Goal: Task Accomplishment & Management: Use online tool/utility

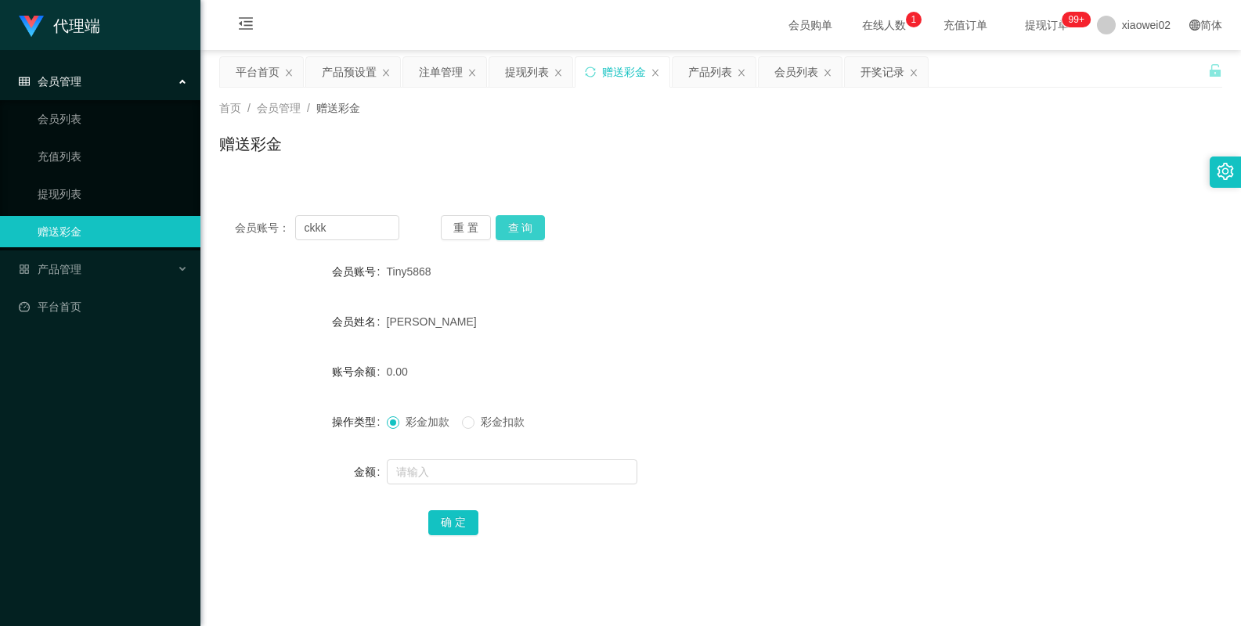
type input "ckkk"
click at [527, 239] on button "查 询" at bounding box center [521, 227] width 50 height 25
click at [528, 236] on button "查 询" at bounding box center [521, 227] width 50 height 25
drag, startPoint x: 327, startPoint y: 226, endPoint x: 274, endPoint y: 215, distance: 54.4
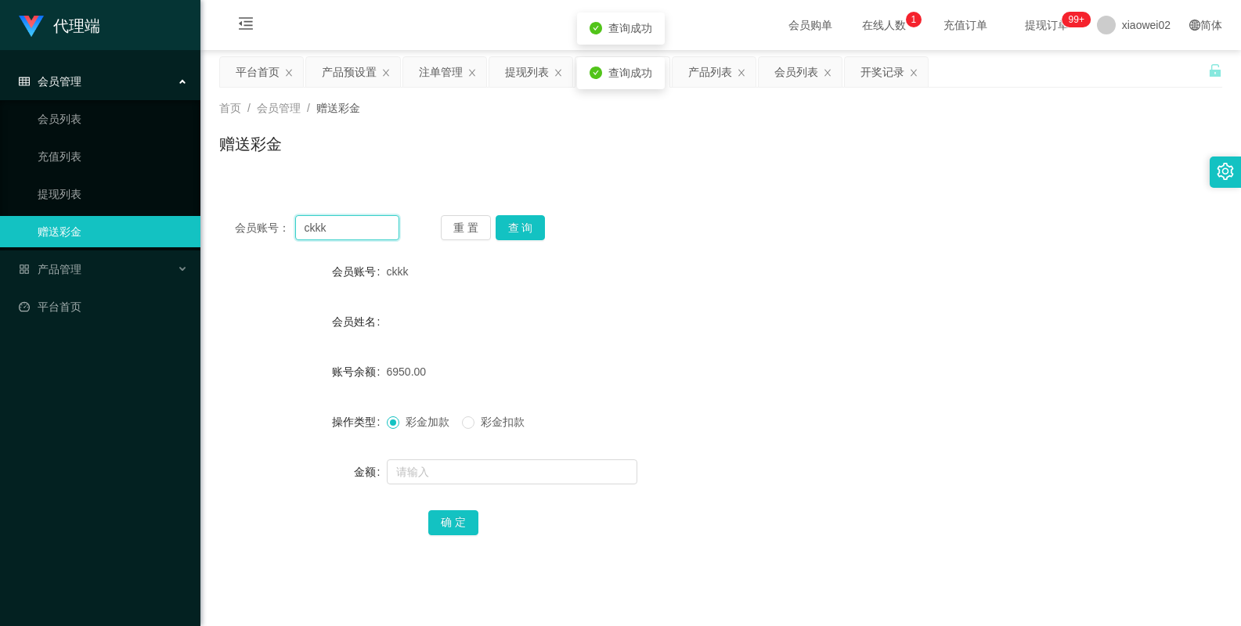
click at [274, 215] on div "会员账号： ckkk" at bounding box center [317, 227] width 164 height 25
click at [784, 300] on form "会员账号 ckkk 会员姓名 账号余额 6950.00 操作类型 彩金加款 彩金扣款 金额 确 定" at bounding box center [720, 397] width 1003 height 282
click at [788, 75] on div "会员列表" at bounding box center [796, 72] width 44 height 30
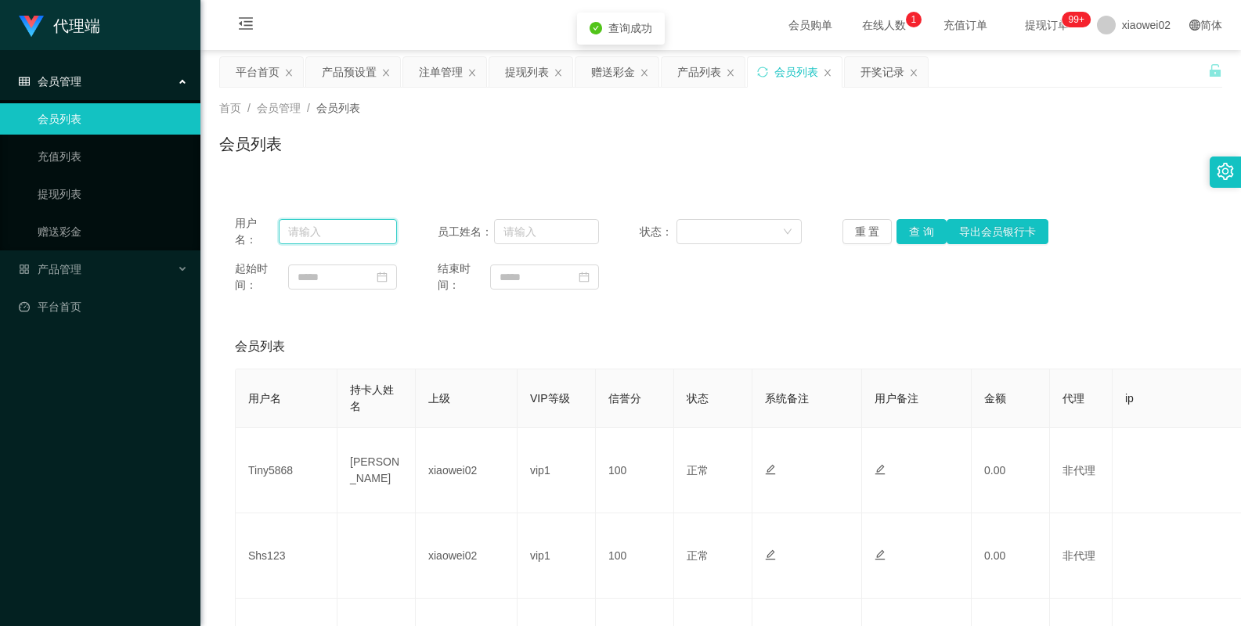
click at [301, 227] on input "text" at bounding box center [338, 231] width 118 height 25
paste input "ckkk"
type input "ckkk"
click at [931, 225] on button "查 询" at bounding box center [922, 231] width 50 height 25
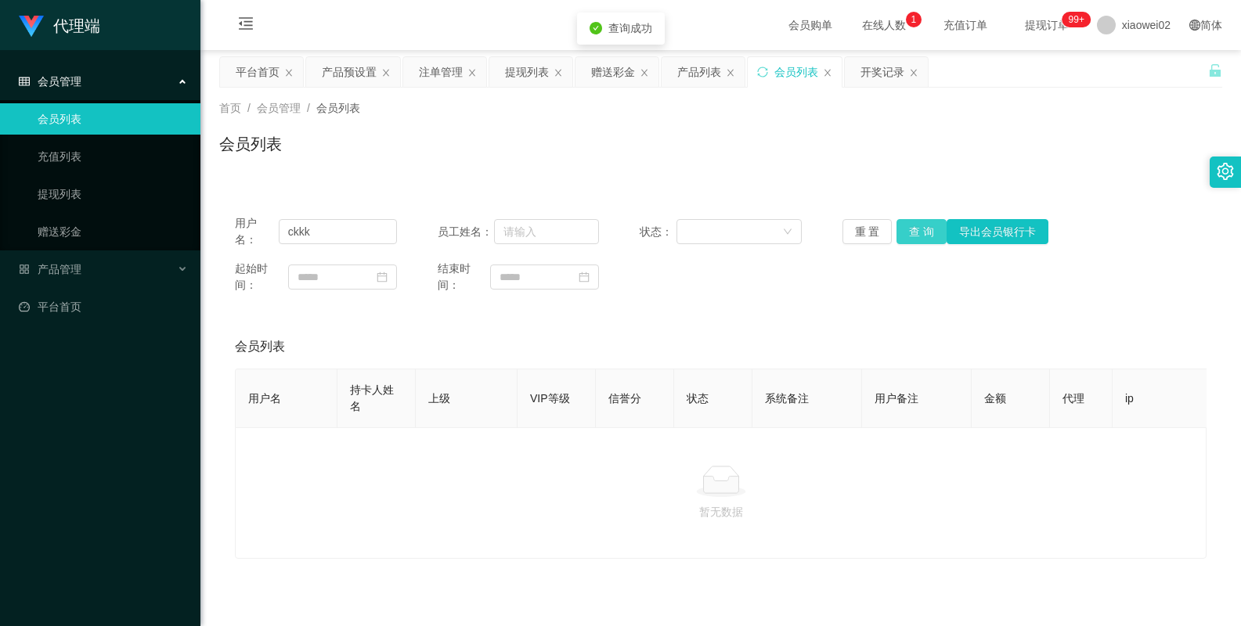
click at [931, 225] on button "查 询" at bounding box center [922, 231] width 50 height 25
click at [832, 321] on div "用户名： ckkk 员工姓名： 状态： 重 置 查 询 导出会员银行卡 起始时间： 结束时间： 会员列表 用户名 持卡人姓名 上级 VIP等级 信誉分 状态 …" at bounding box center [720, 379] width 1003 height 359
click at [428, 128] on div "首页 / 会员管理 / 会员列表 / 会员列表" at bounding box center [720, 134] width 1003 height 68
click at [444, 73] on div "注单管理" at bounding box center [441, 72] width 44 height 30
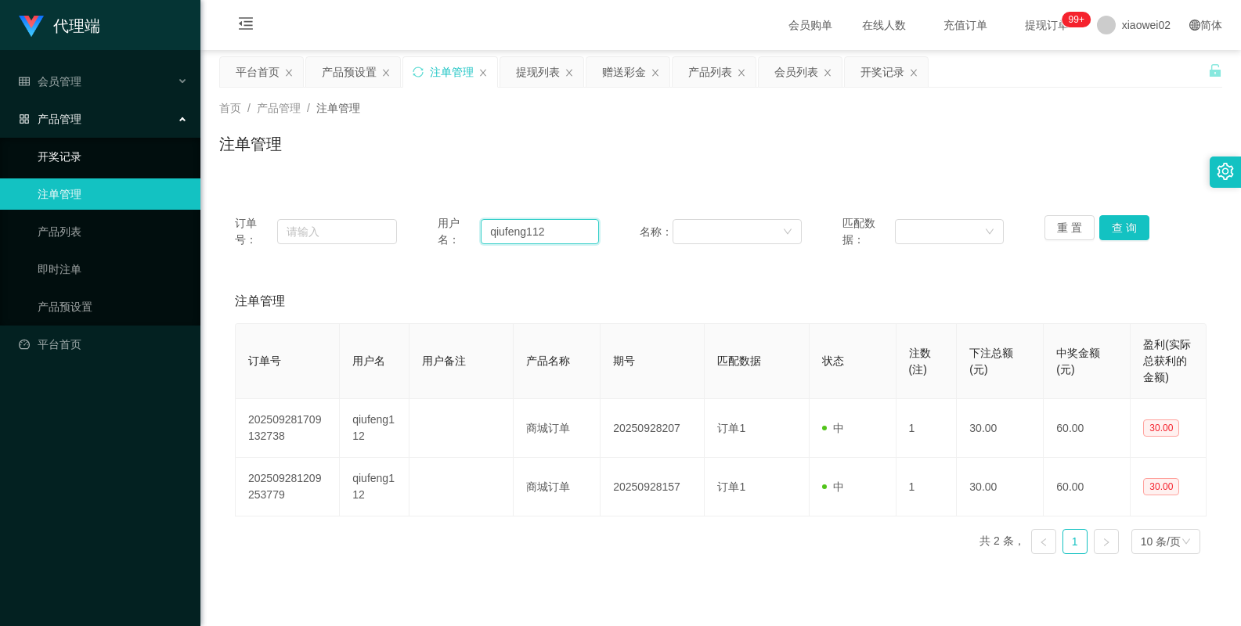
drag, startPoint x: 556, startPoint y: 233, endPoint x: 99, endPoint y: 152, distance: 464.5
click at [99, 152] on section "代理端 会员管理 会员列表 充值列表 提现列表 赠送彩金 产品管理 开奖记录 注单管理 产品列表 即时注单 产品预设置 平台首页 保存配置 重置配置 整体风格…" at bounding box center [620, 362] width 1241 height 724
click at [1129, 221] on button "查 询" at bounding box center [1124, 227] width 50 height 25
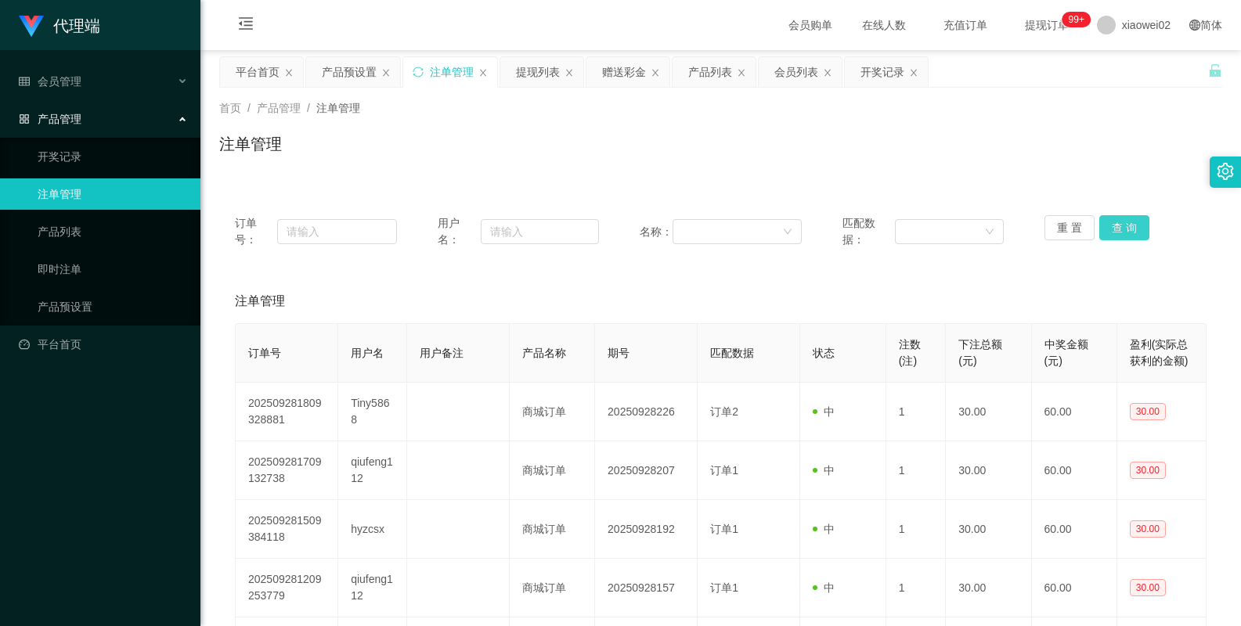
click at [1129, 221] on button "查 询" at bounding box center [1124, 227] width 50 height 25
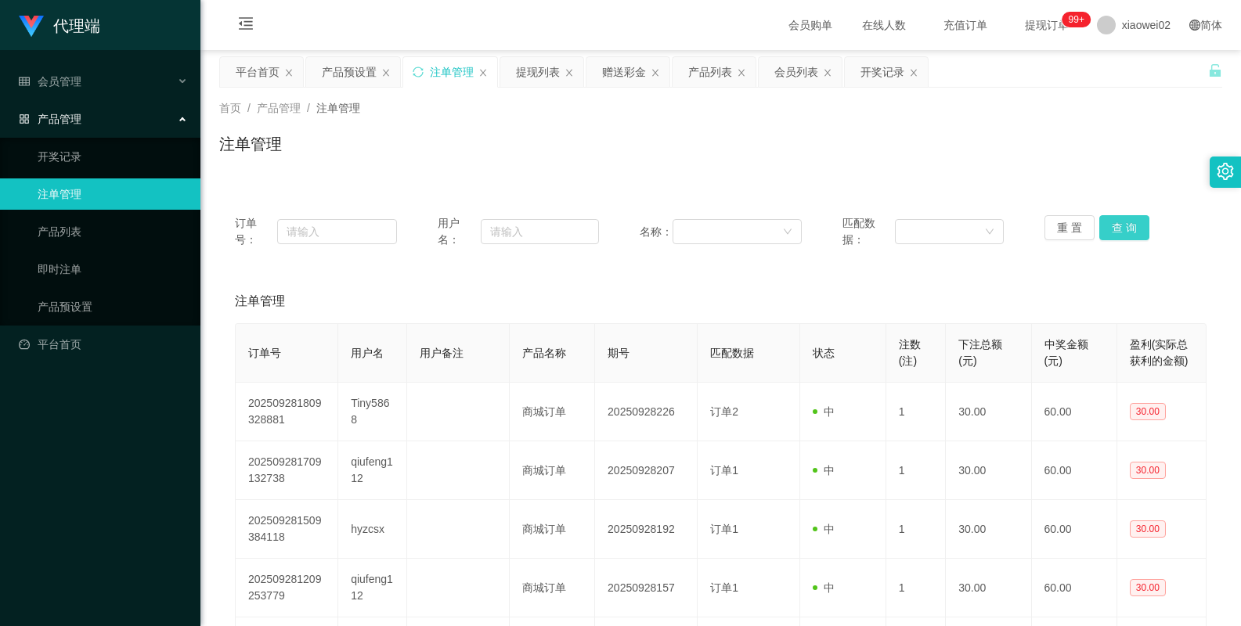
click at [1129, 221] on button "查 询" at bounding box center [1124, 227] width 50 height 25
click at [524, 242] on input "text" at bounding box center [540, 231] width 118 height 25
paste input "ckkk"
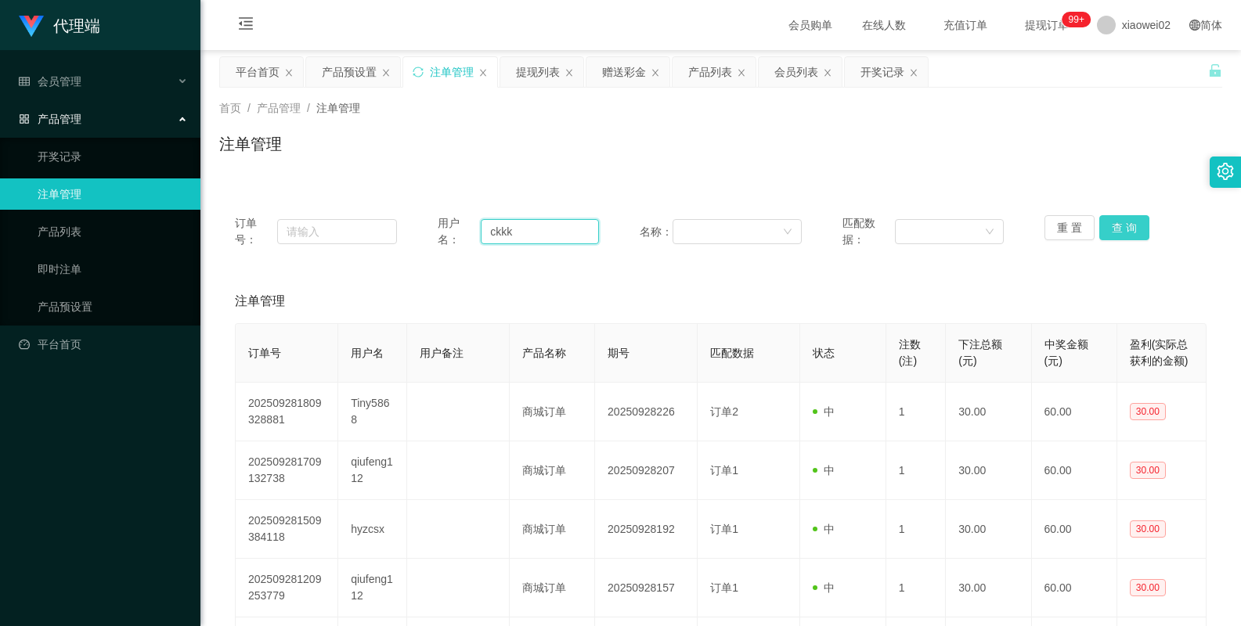
type input "ckkk"
click at [1128, 233] on button "查 询" at bounding box center [1124, 227] width 50 height 25
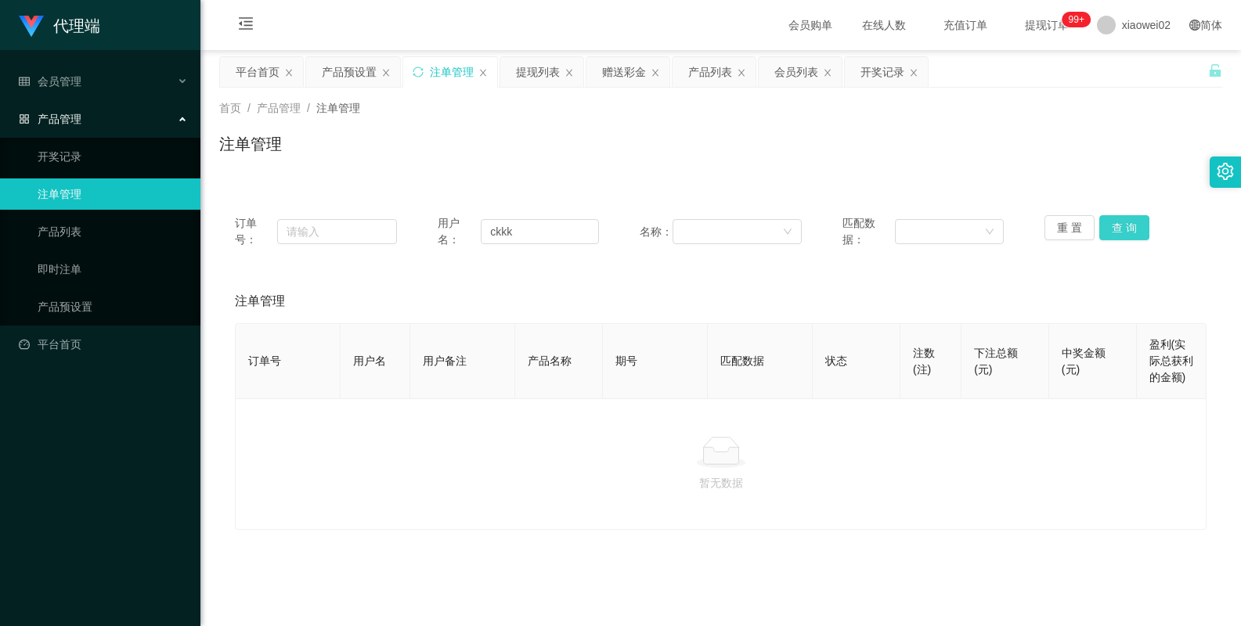
click at [1128, 233] on button "查 询" at bounding box center [1124, 227] width 50 height 25
click at [1128, 233] on div "重 置 查 询" at bounding box center [1126, 231] width 162 height 33
click at [1128, 233] on button "查 询" at bounding box center [1132, 227] width 67 height 25
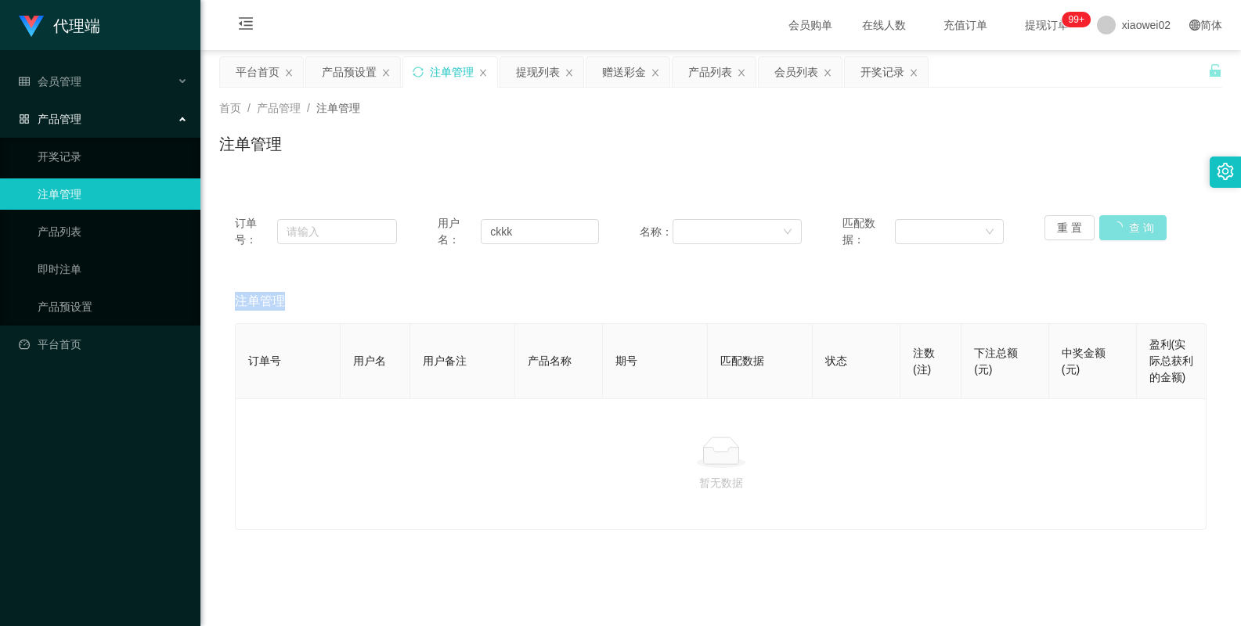
click at [1128, 233] on div "重 置 查 询" at bounding box center [1126, 231] width 162 height 33
click at [1128, 233] on button "查 询" at bounding box center [1132, 227] width 67 height 25
click at [997, 293] on div "注单管理" at bounding box center [721, 302] width 972 height 44
click at [1122, 20] on span "xiaowei02" at bounding box center [1146, 25] width 49 height 50
click at [812, 201] on div "订单号： 用户名： ckkk 名称： 匹配数据： 重 置 查 询" at bounding box center [720, 232] width 1003 height 64
